Goal: Find specific page/section: Find specific page/section

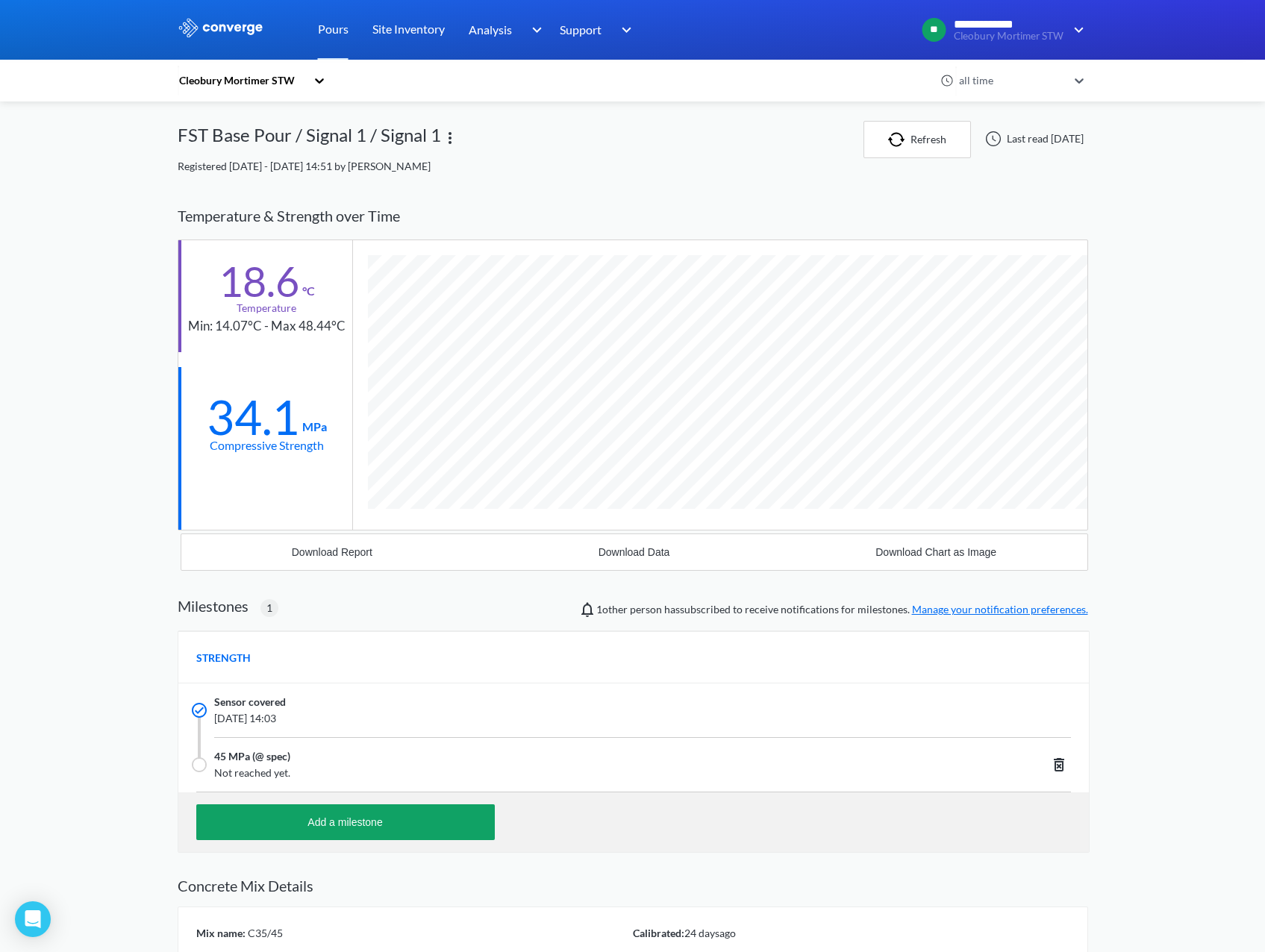
scroll to position [948, 910]
click at [295, 72] on div "Cleobury Mortimer STW" at bounding box center [245, 81] width 134 height 34
click at [271, 120] on div "Cleobury Mortimer STW" at bounding box center [252, 120] width 149 height 28
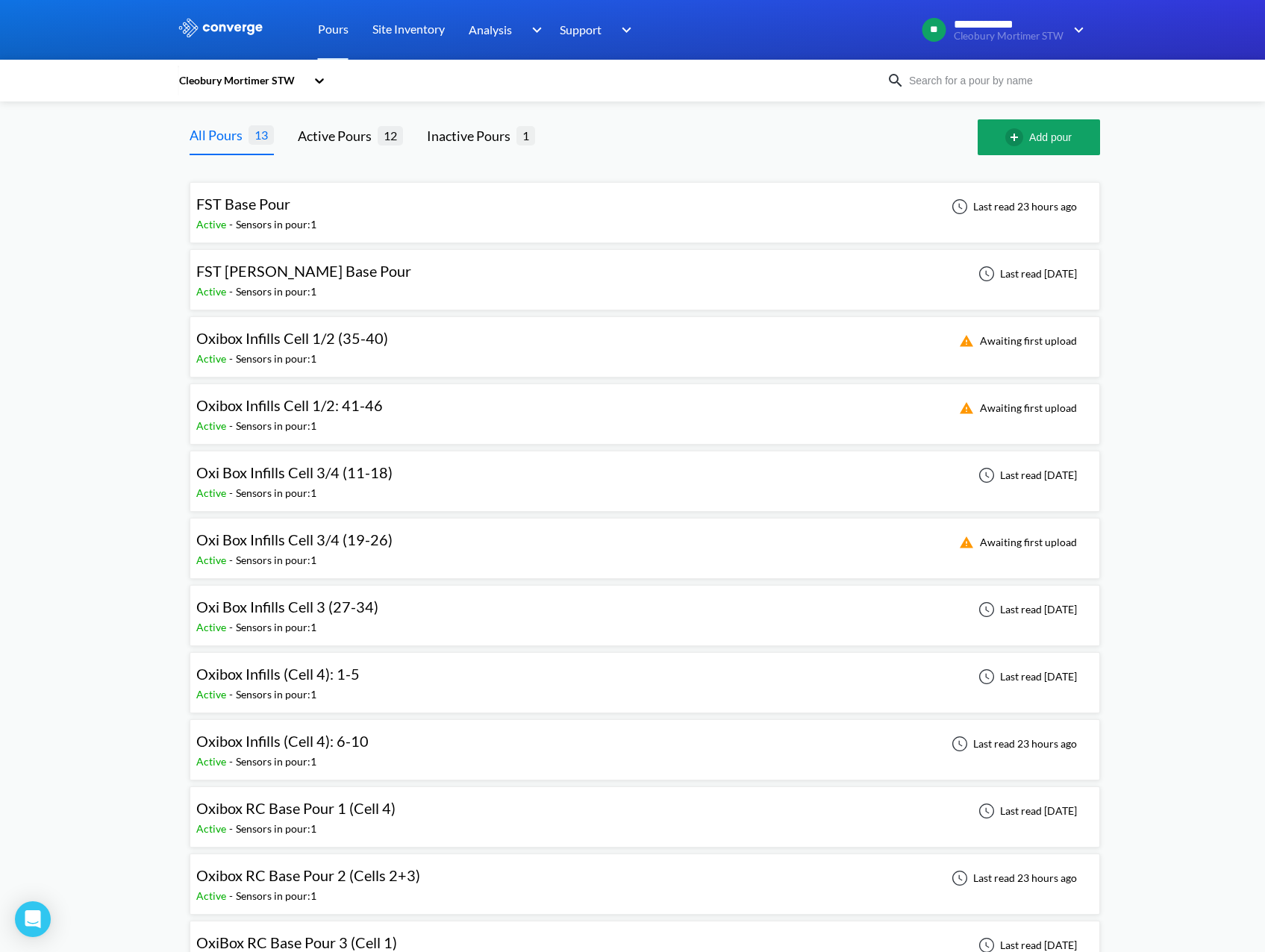
click at [517, 483] on div "Oxi Box Infills Cell 3/4 (11-18) Active - Sensors in pour: 1 Last read [DATE]" at bounding box center [644, 481] width 897 height 48
click at [484, 617] on div "Oxi Box Infills Cell 3 (27-34) Active - Sensors in pour: 1 Last read [DATE]" at bounding box center [644, 615] width 897 height 48
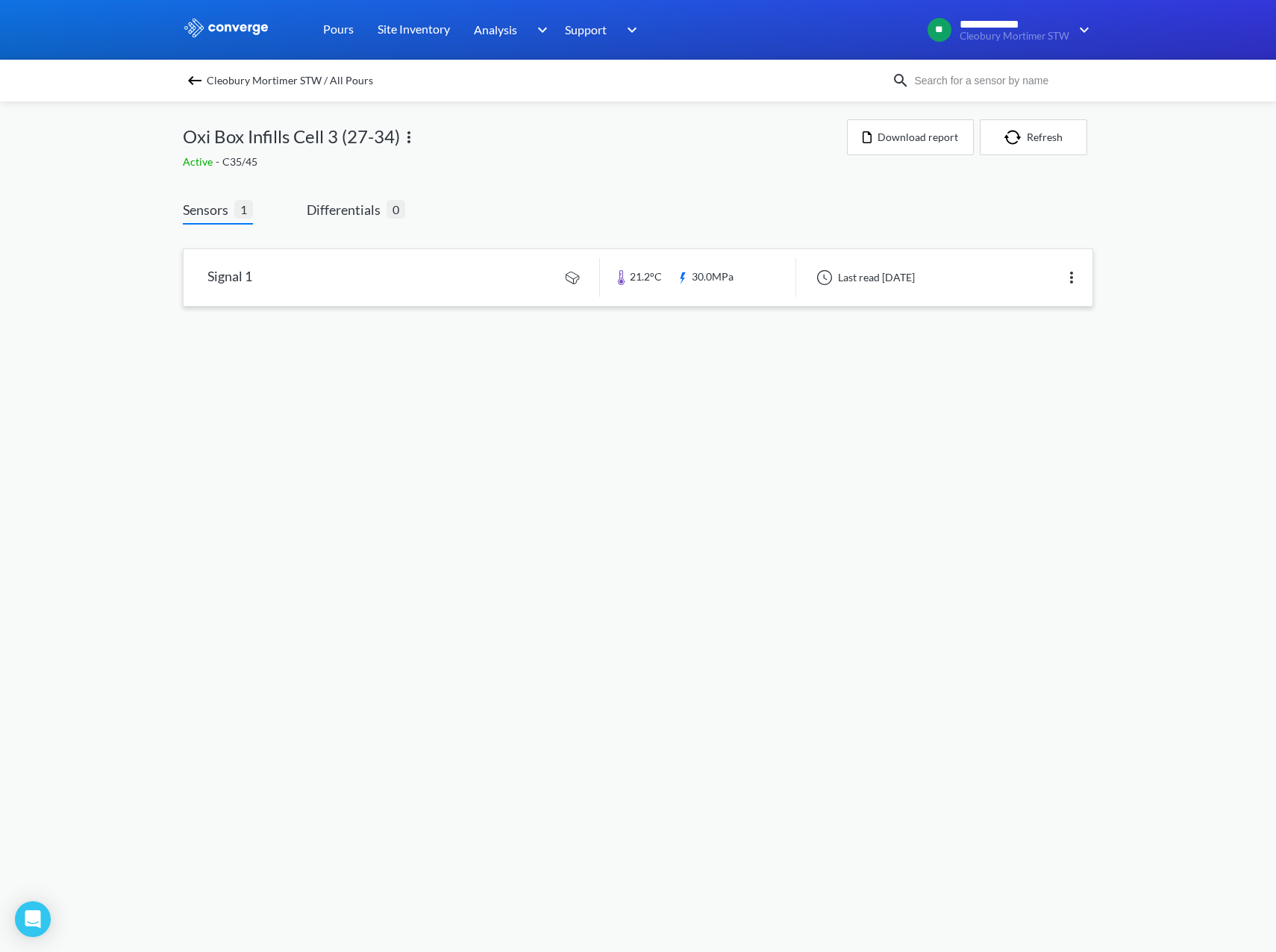
click at [479, 292] on link at bounding box center [638, 277] width 909 height 57
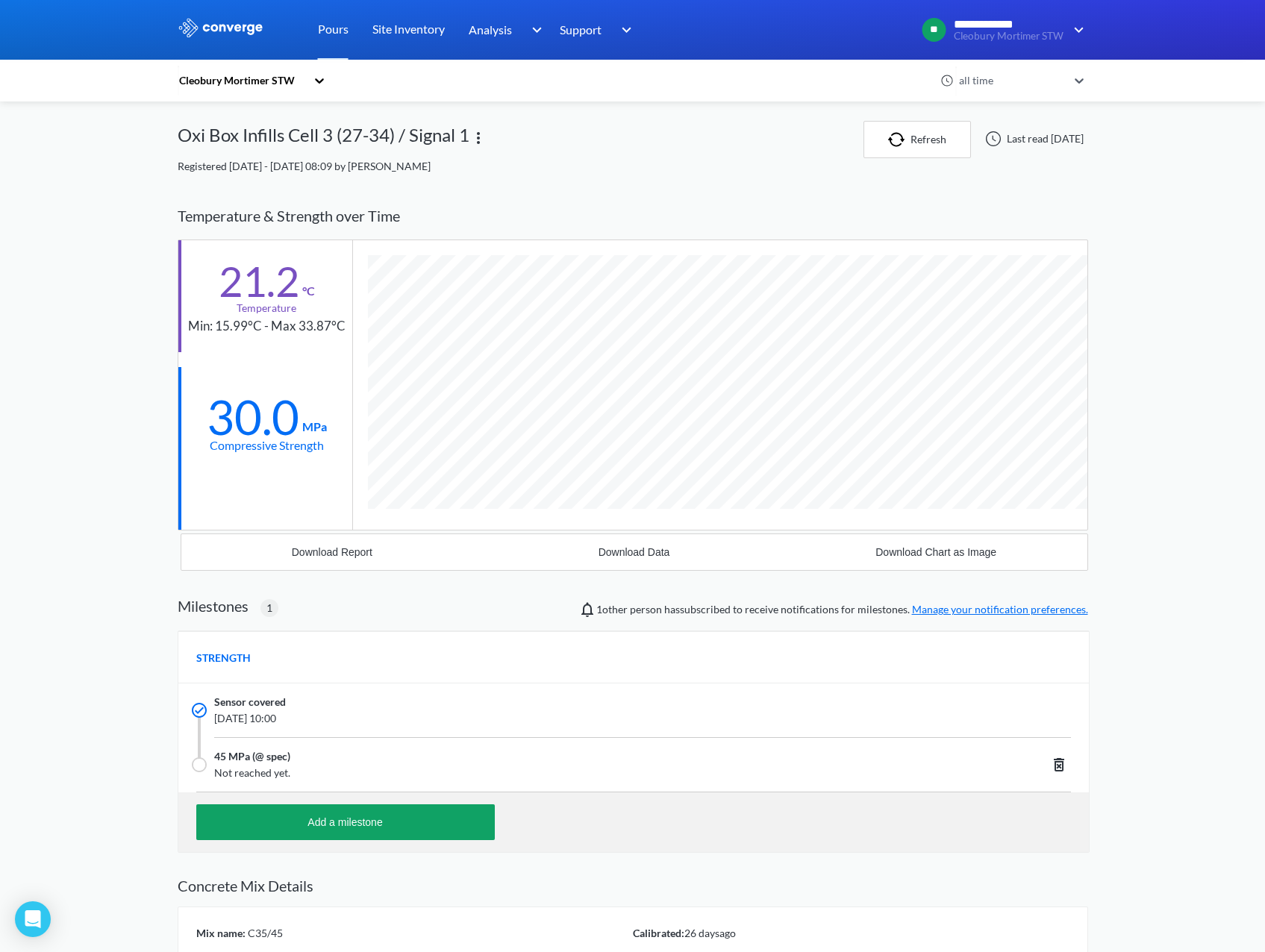
scroll to position [948, 910]
